Goal: Check status

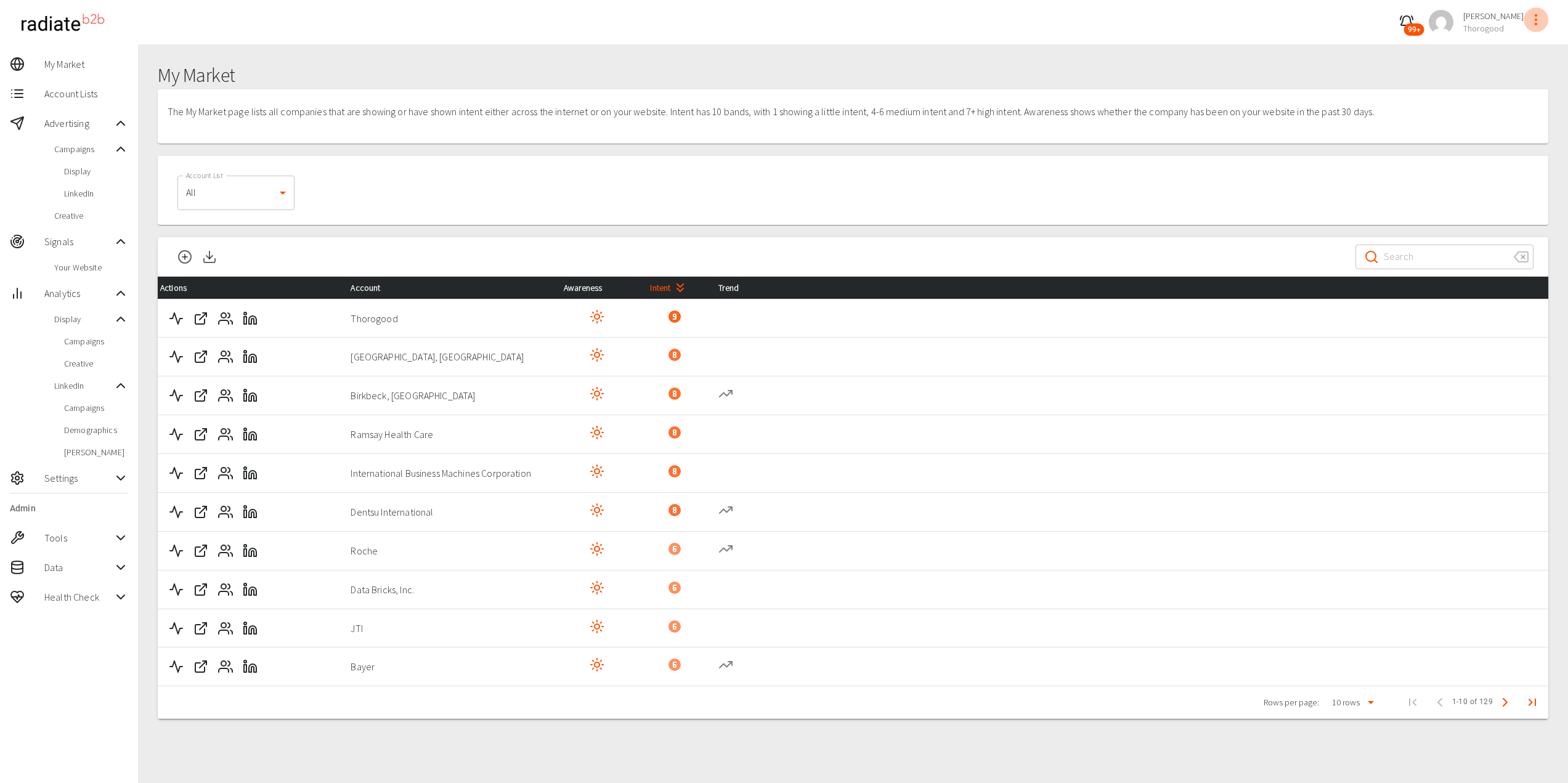
click at [1535, 20] on circle "profile-menu" at bounding box center [1535, 19] width 1 height 1
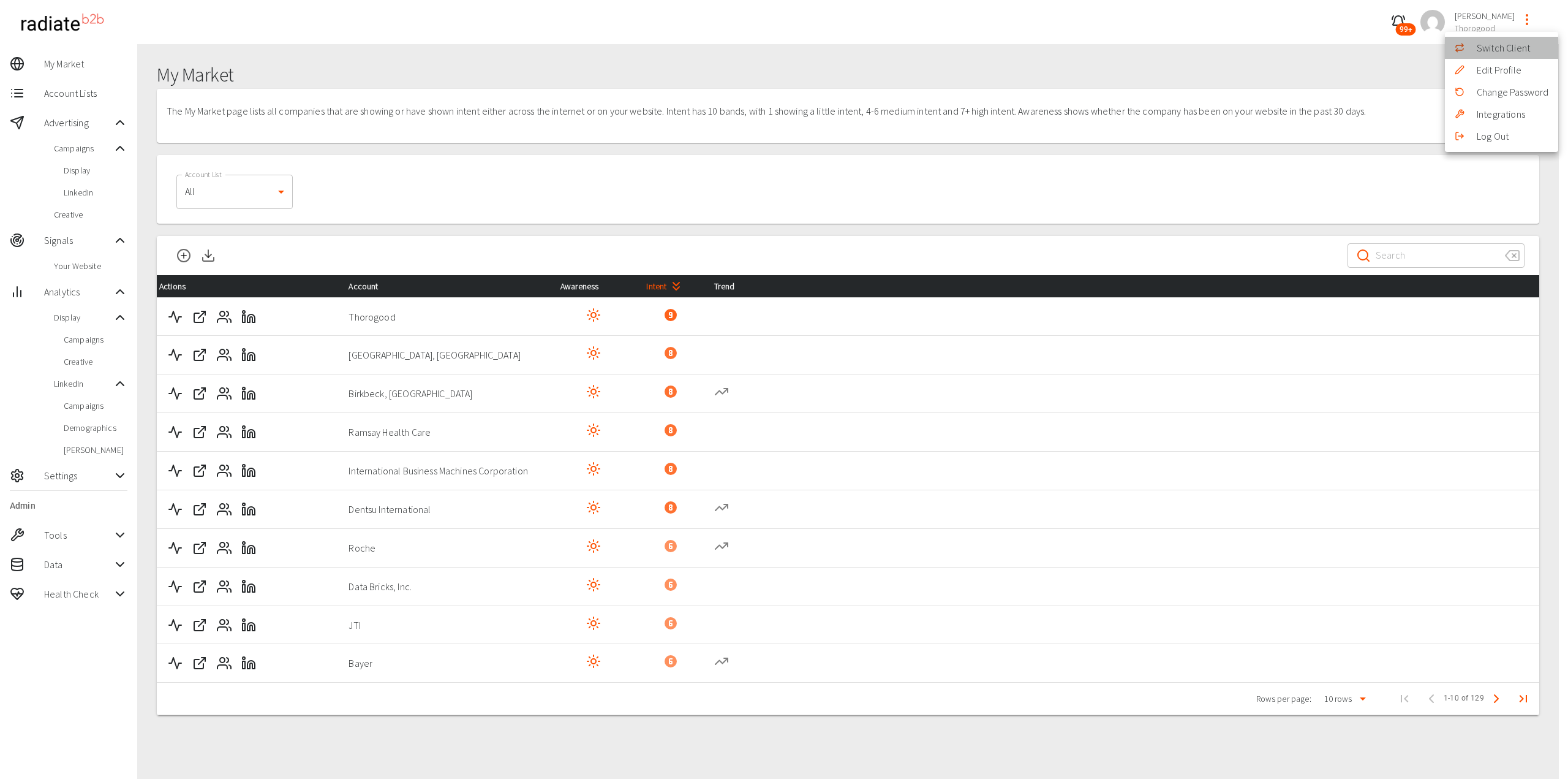
click at [1472, 52] on div at bounding box center [1466, 48] width 22 height 10
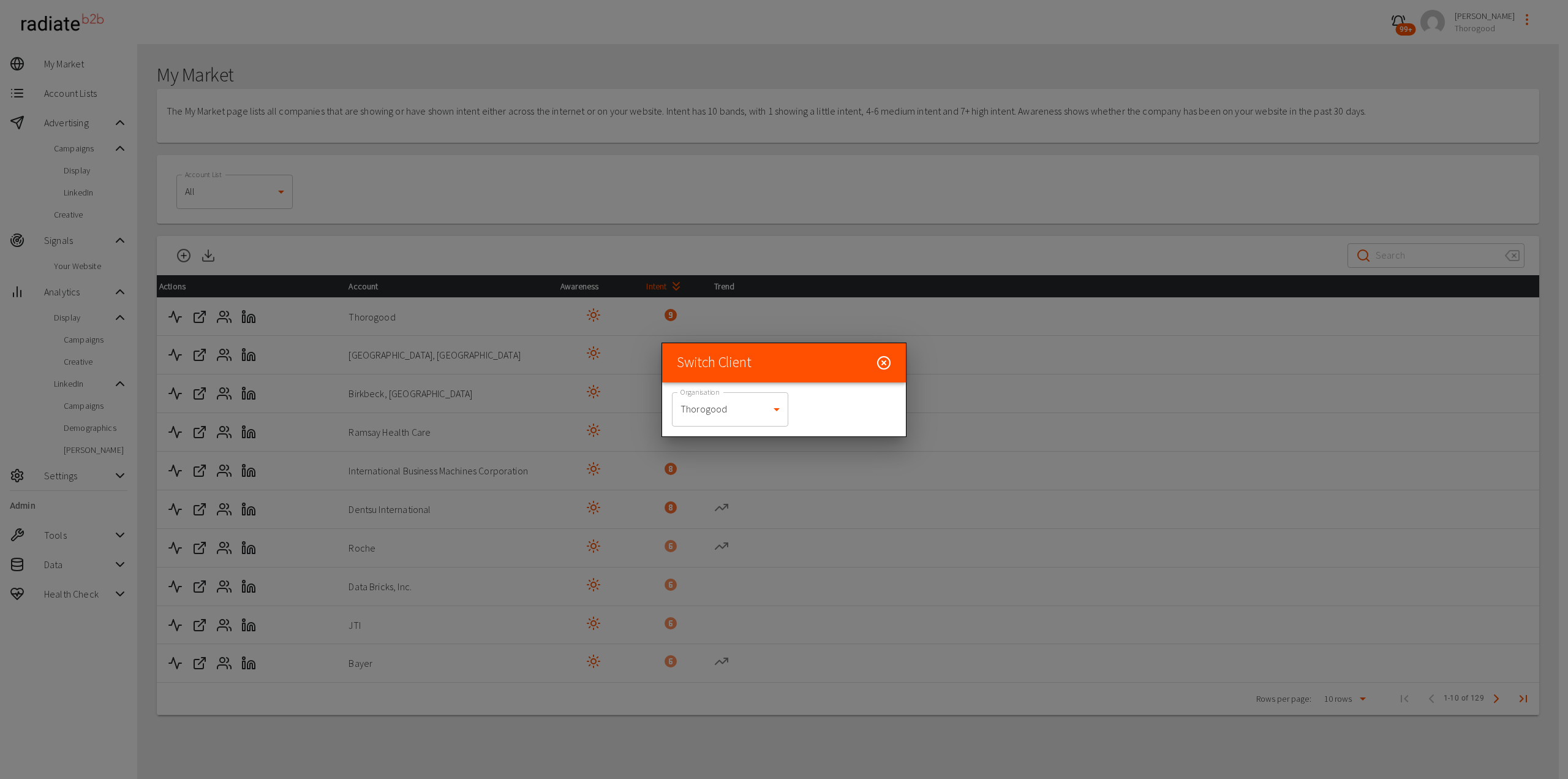
click at [743, 395] on body "99+ [PERSON_NAME] Thorogood My Market Account Lists Advertising Campaigns Displ…" at bounding box center [784, 412] width 1568 height 823
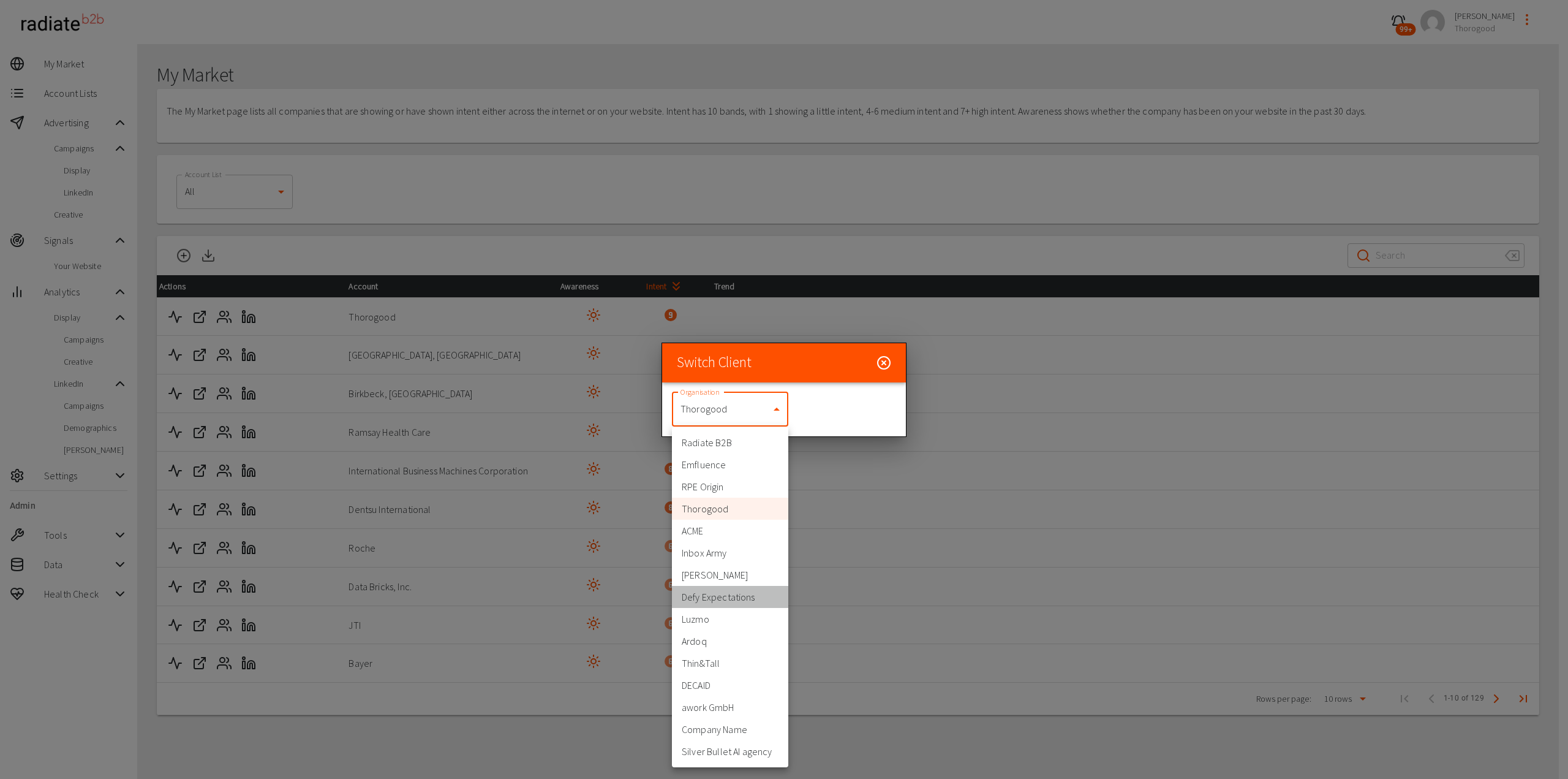
click at [724, 601] on li "Defy Expectations" at bounding box center [730, 597] width 116 height 22
type input "399"
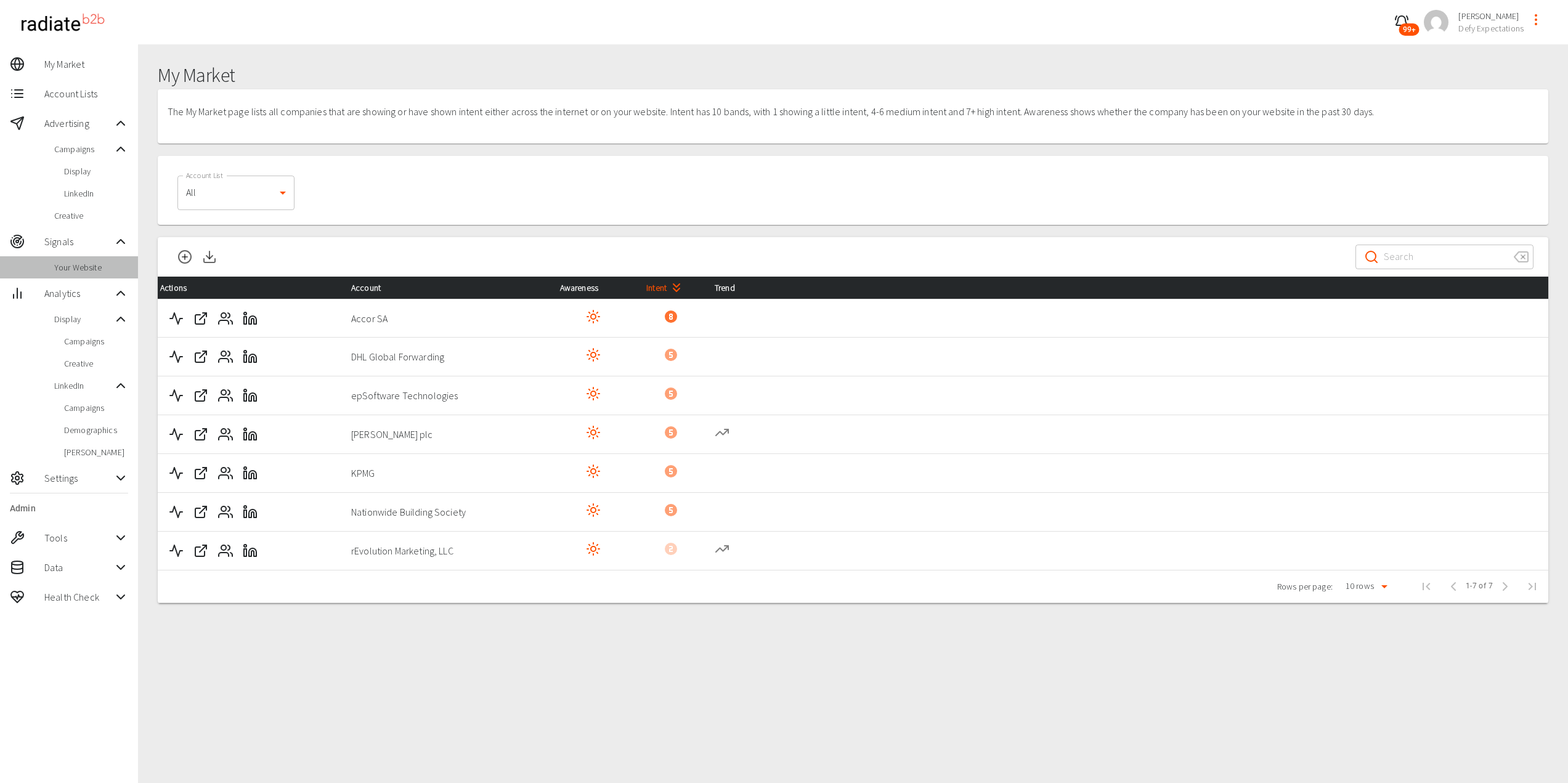
click at [84, 268] on span "Your Website" at bounding box center [91, 267] width 74 height 13
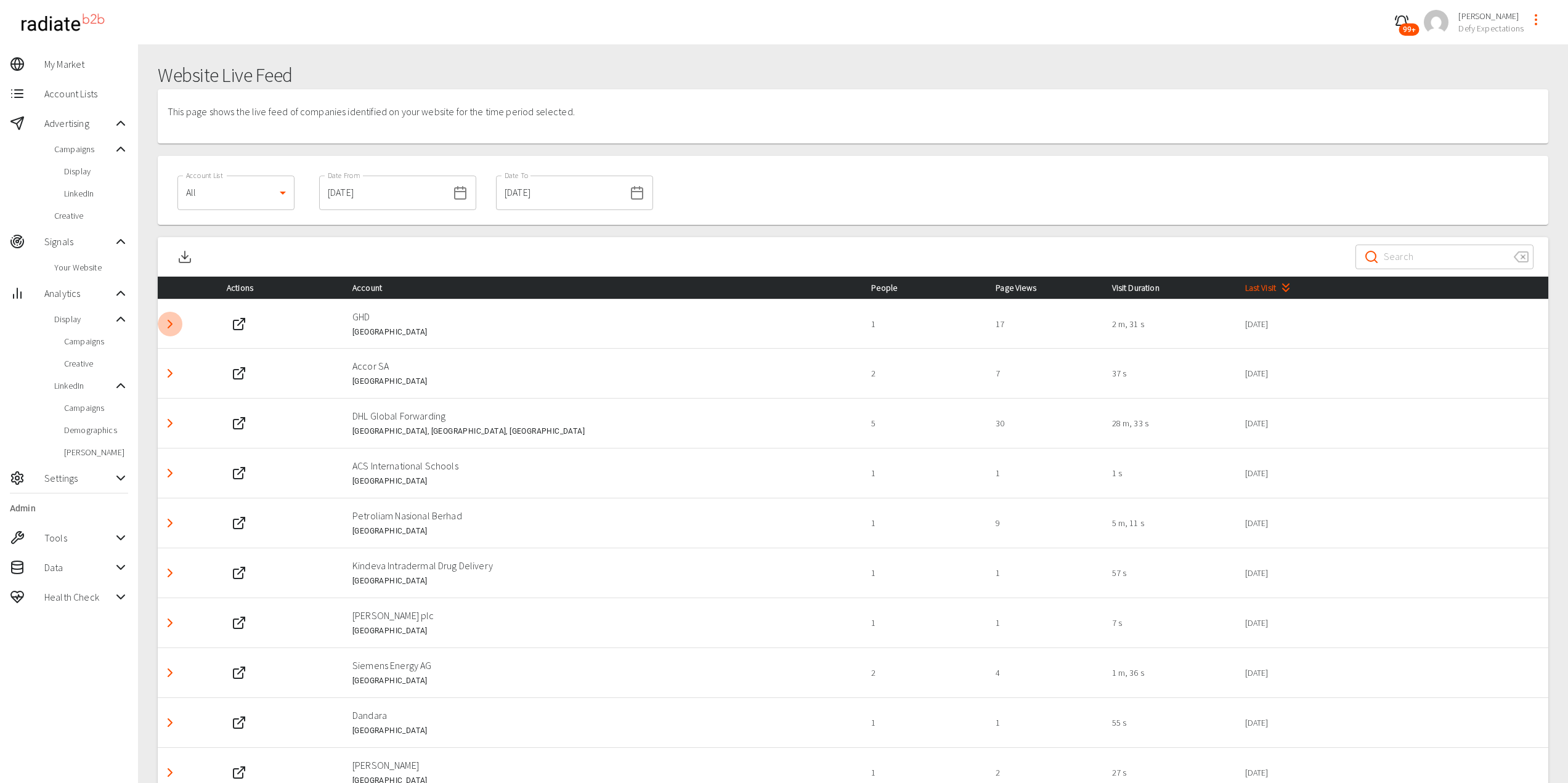
click at [175, 328] on icon "Detail panel visibility toggle" at bounding box center [171, 324] width 15 height 15
click at [175, 372] on icon "Detail panel visibility toggle" at bounding box center [176, 372] width 15 height 15
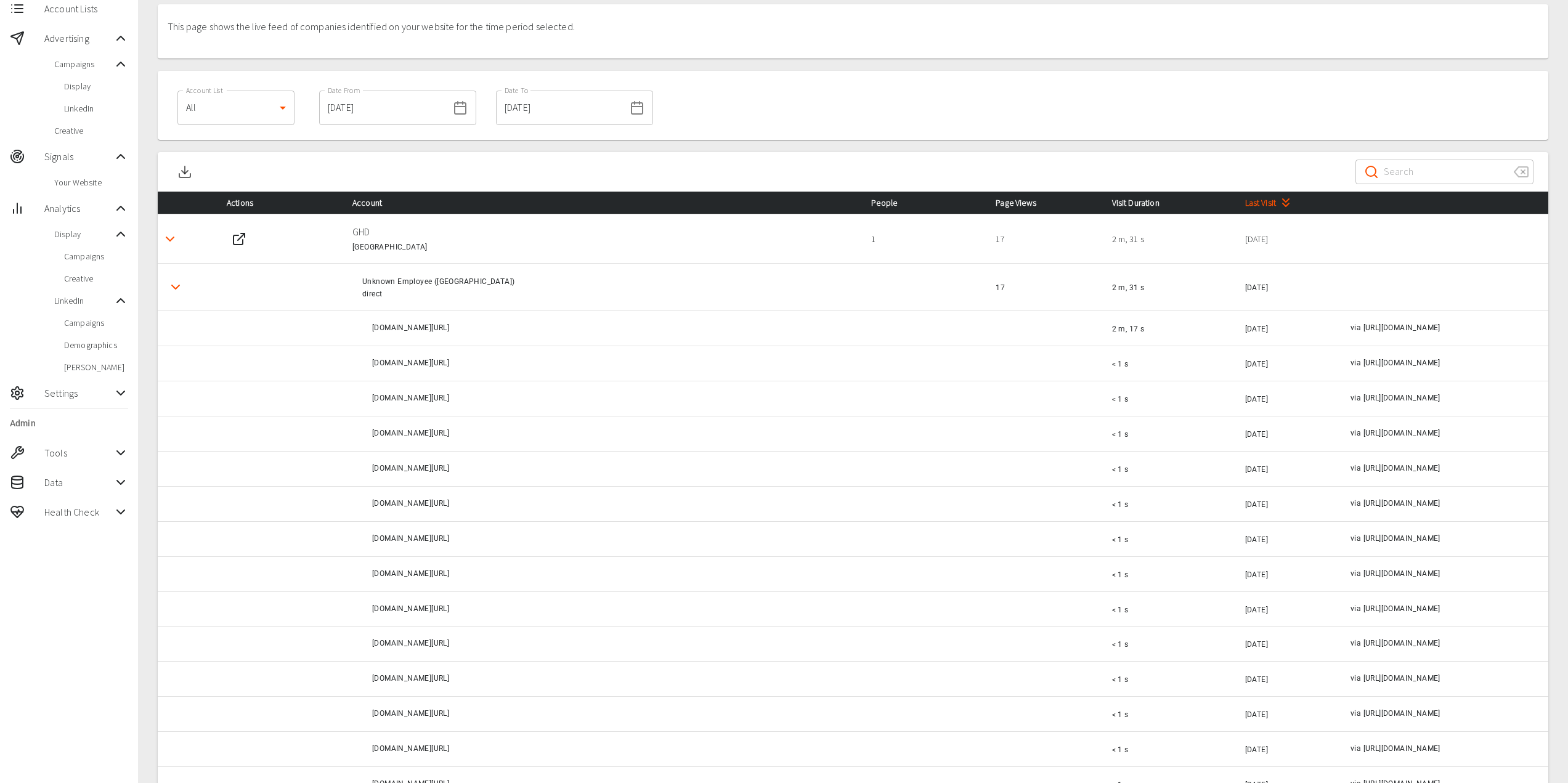
scroll to position [62, 0]
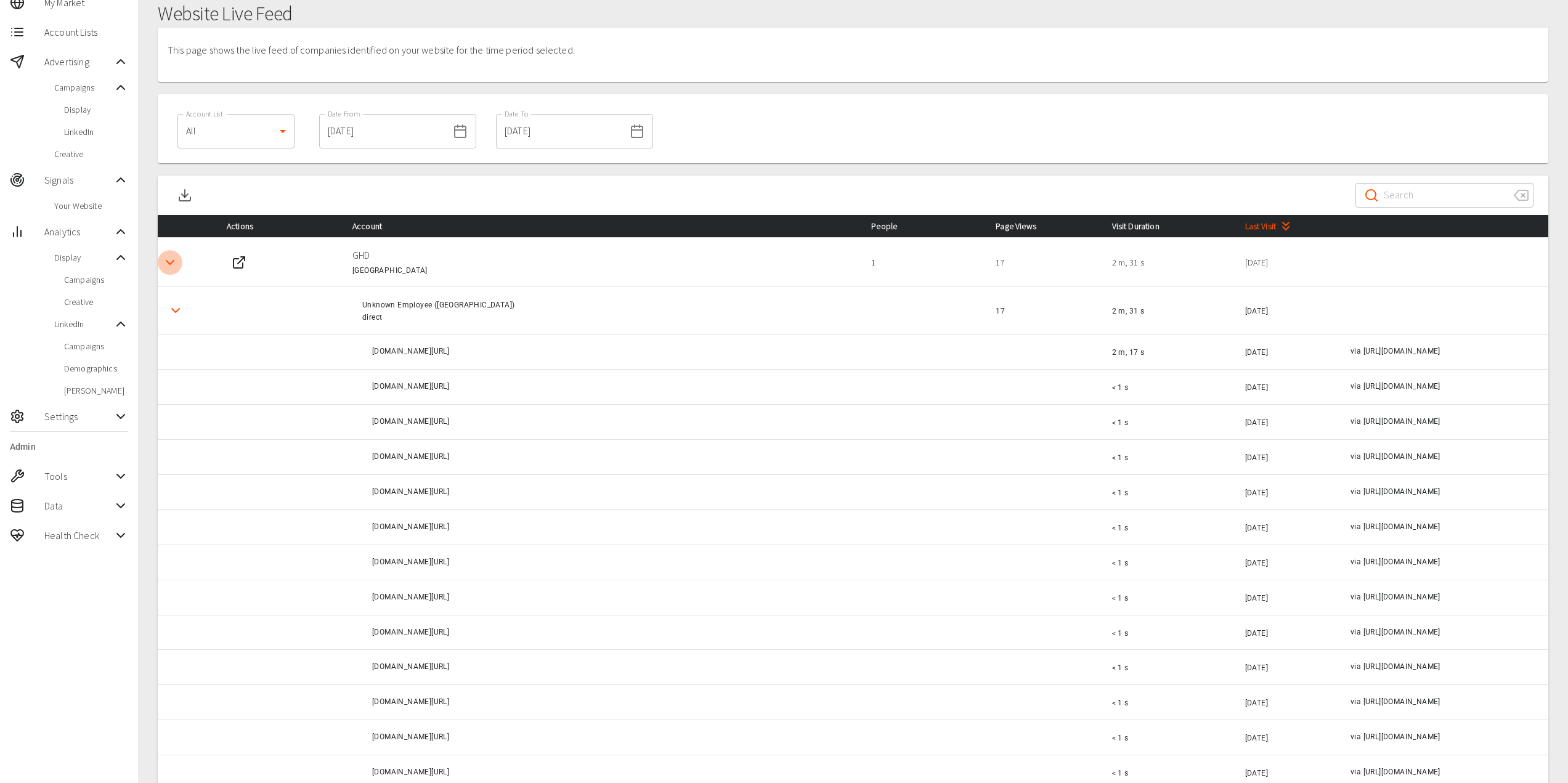
click at [171, 260] on icon "Detail panel visibility toggle" at bounding box center [171, 262] width 15 height 15
